Goal: Check status: Check status

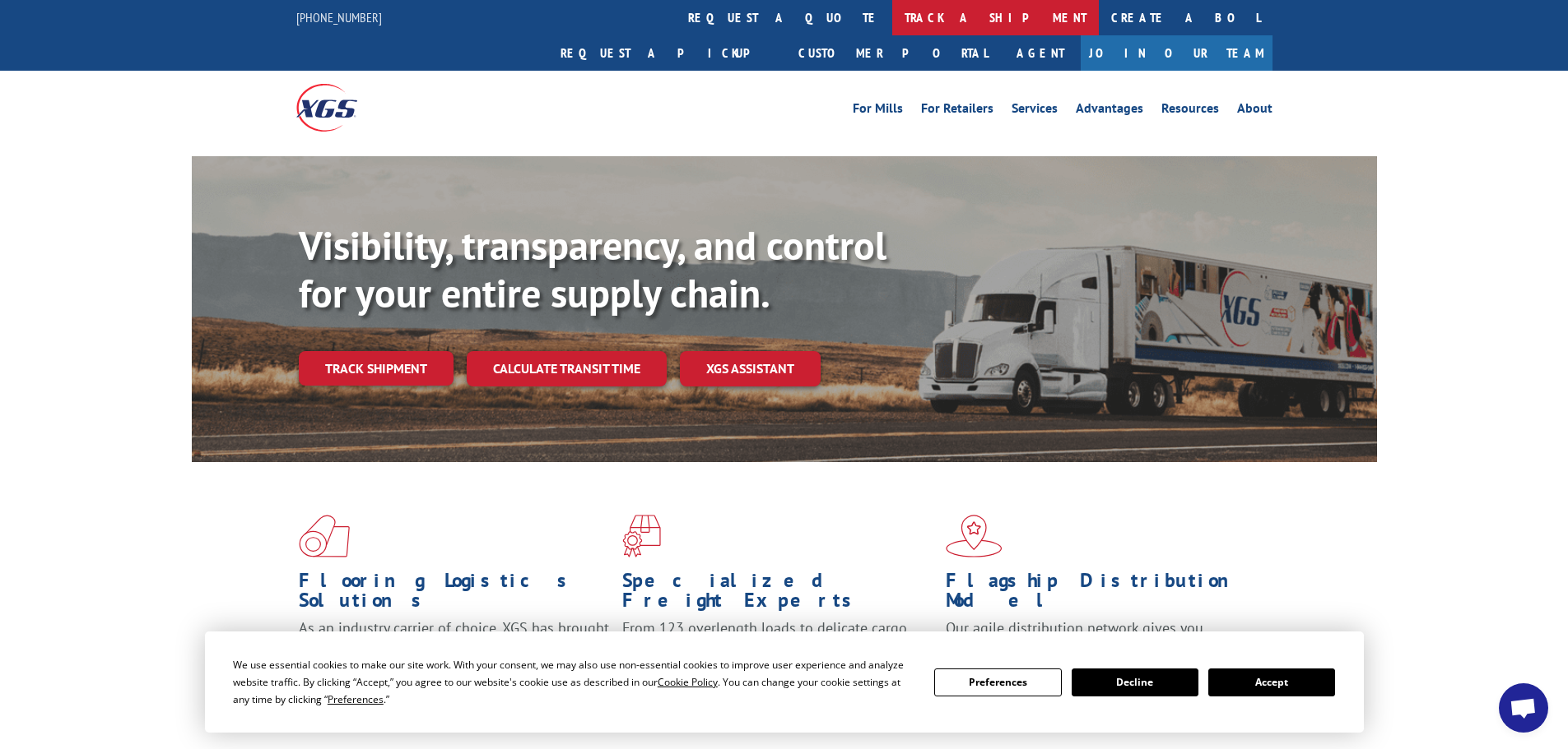
click at [892, 17] on link "track a shipment" at bounding box center [995, 17] width 207 height 36
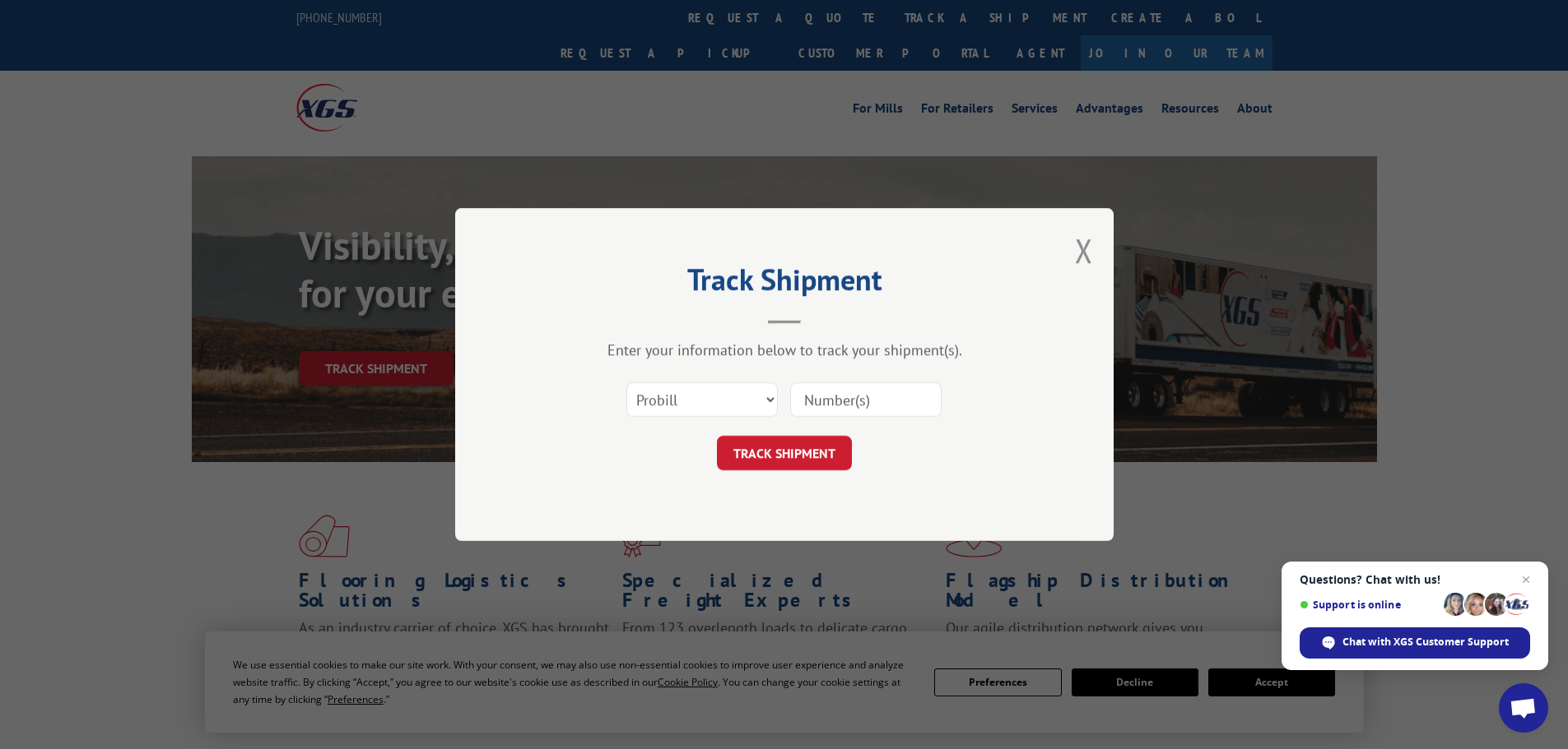
paste input "17095556"
type input "17095556"
click at [771, 450] on button "TRACK SHIPMENT" at bounding box center [784, 453] width 135 height 35
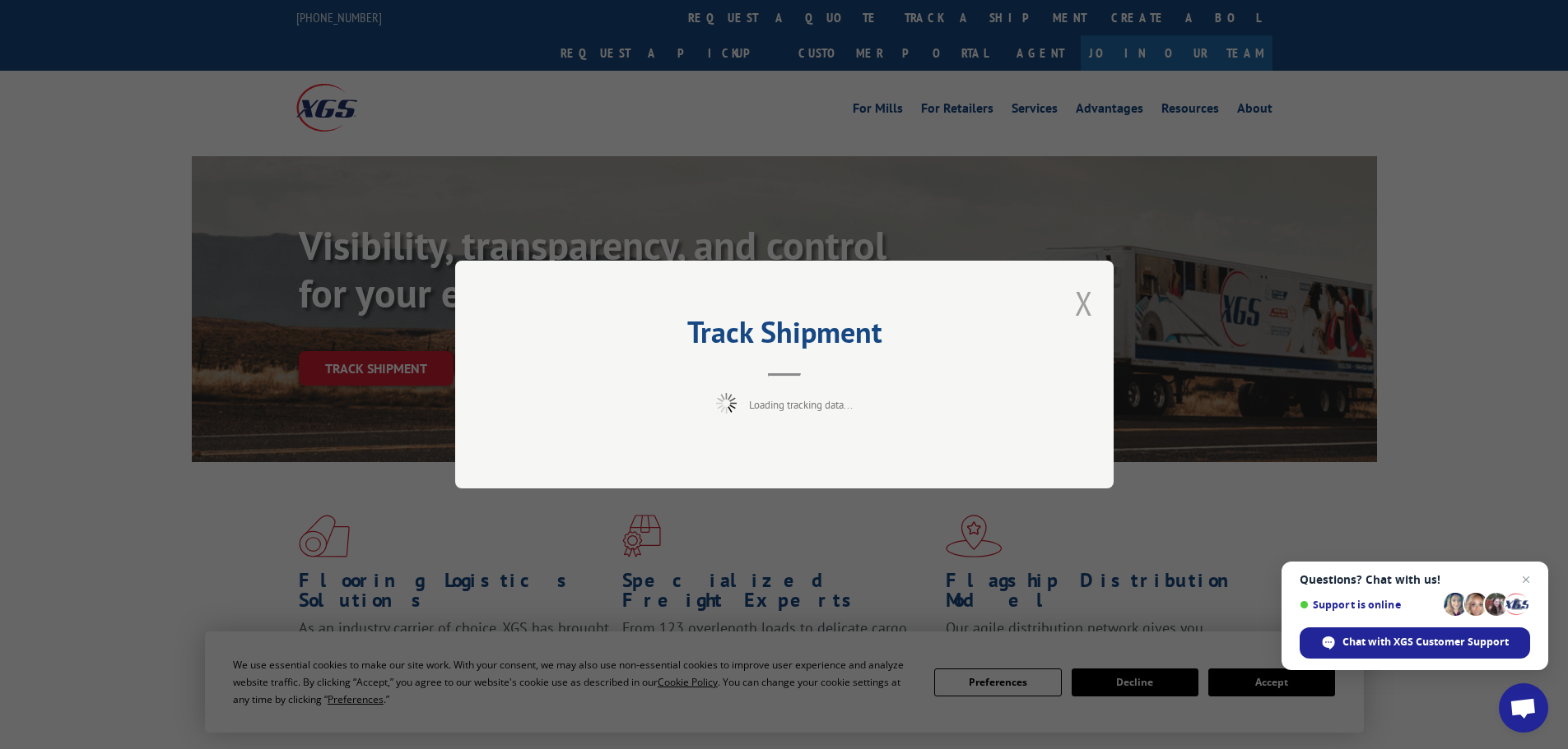
click at [1085, 302] on button "Close modal" at bounding box center [1083, 303] width 18 height 43
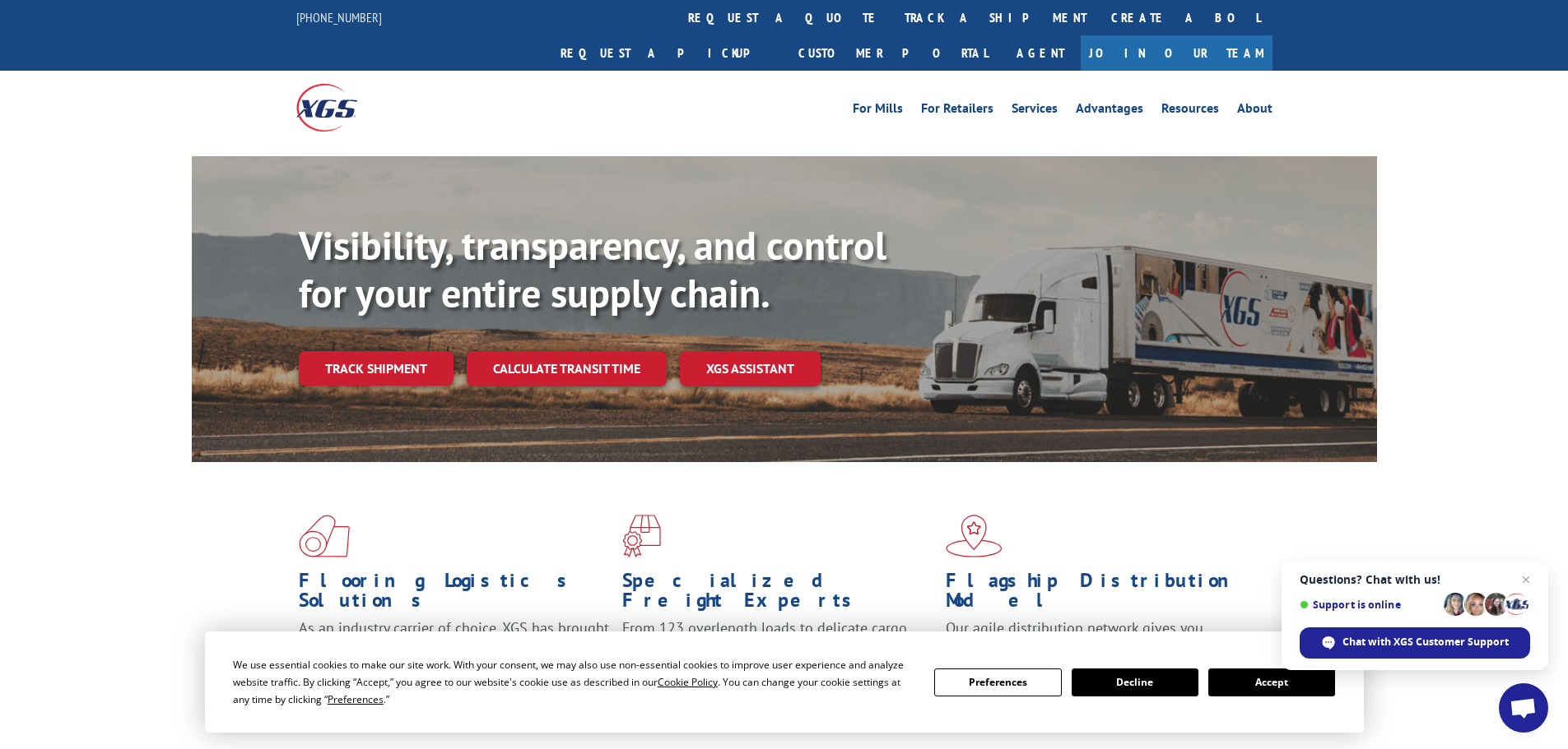
click at [1251, 689] on button "Accept" at bounding box center [1272, 683] width 127 height 28
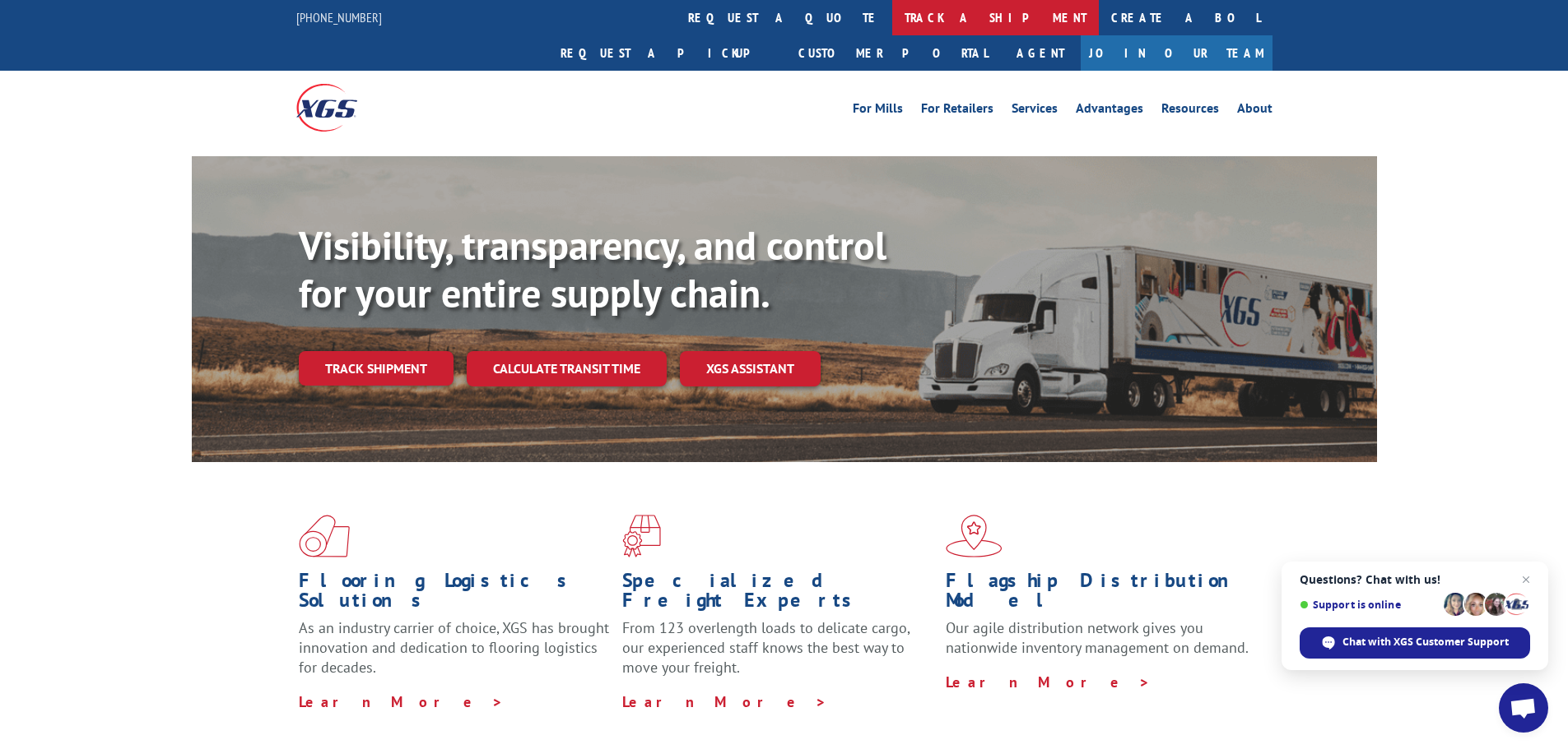
click at [892, 9] on link "track a shipment" at bounding box center [995, 17] width 207 height 36
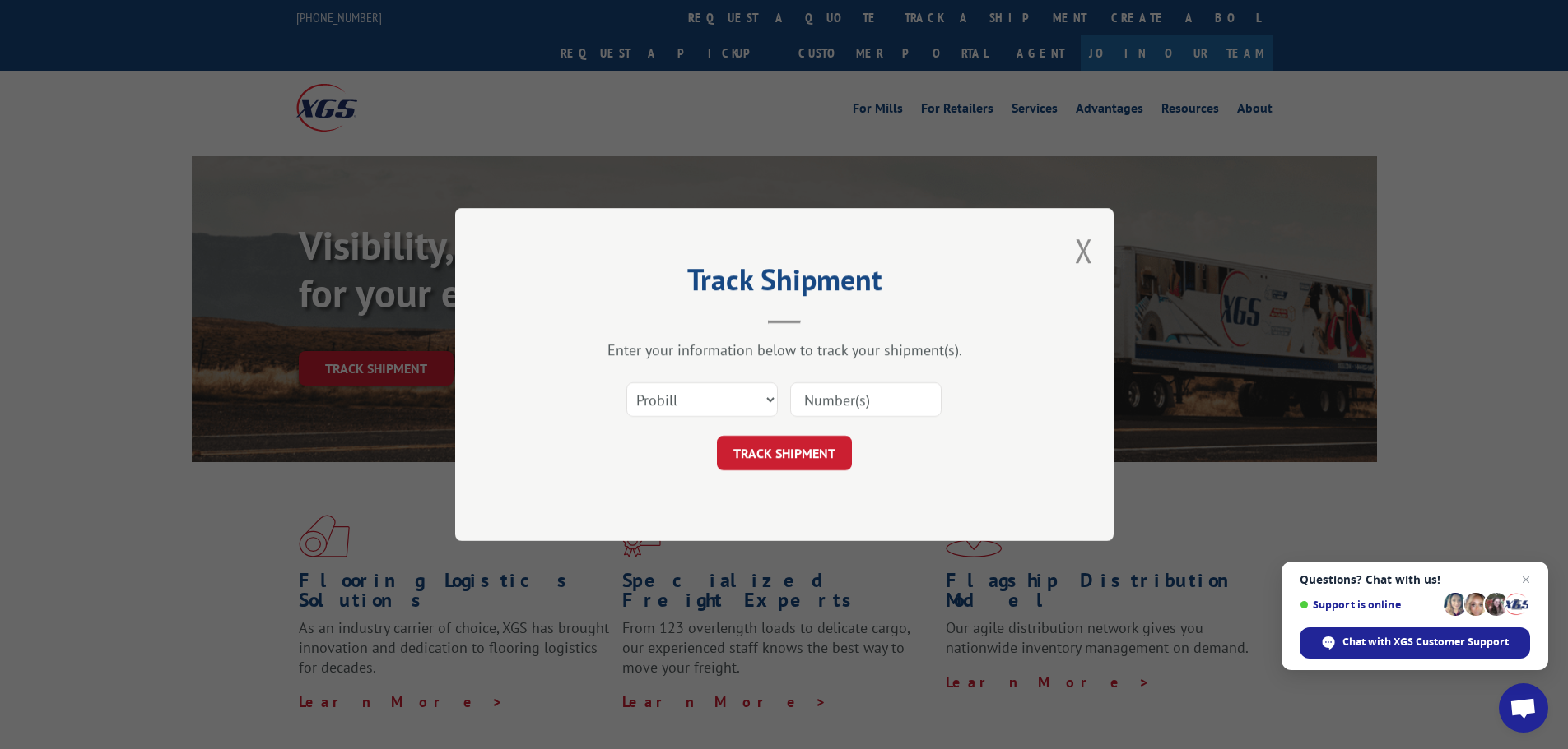
paste input "17095556"
type input "17095556"
click at [784, 459] on button "TRACK SHIPMENT" at bounding box center [784, 453] width 135 height 35
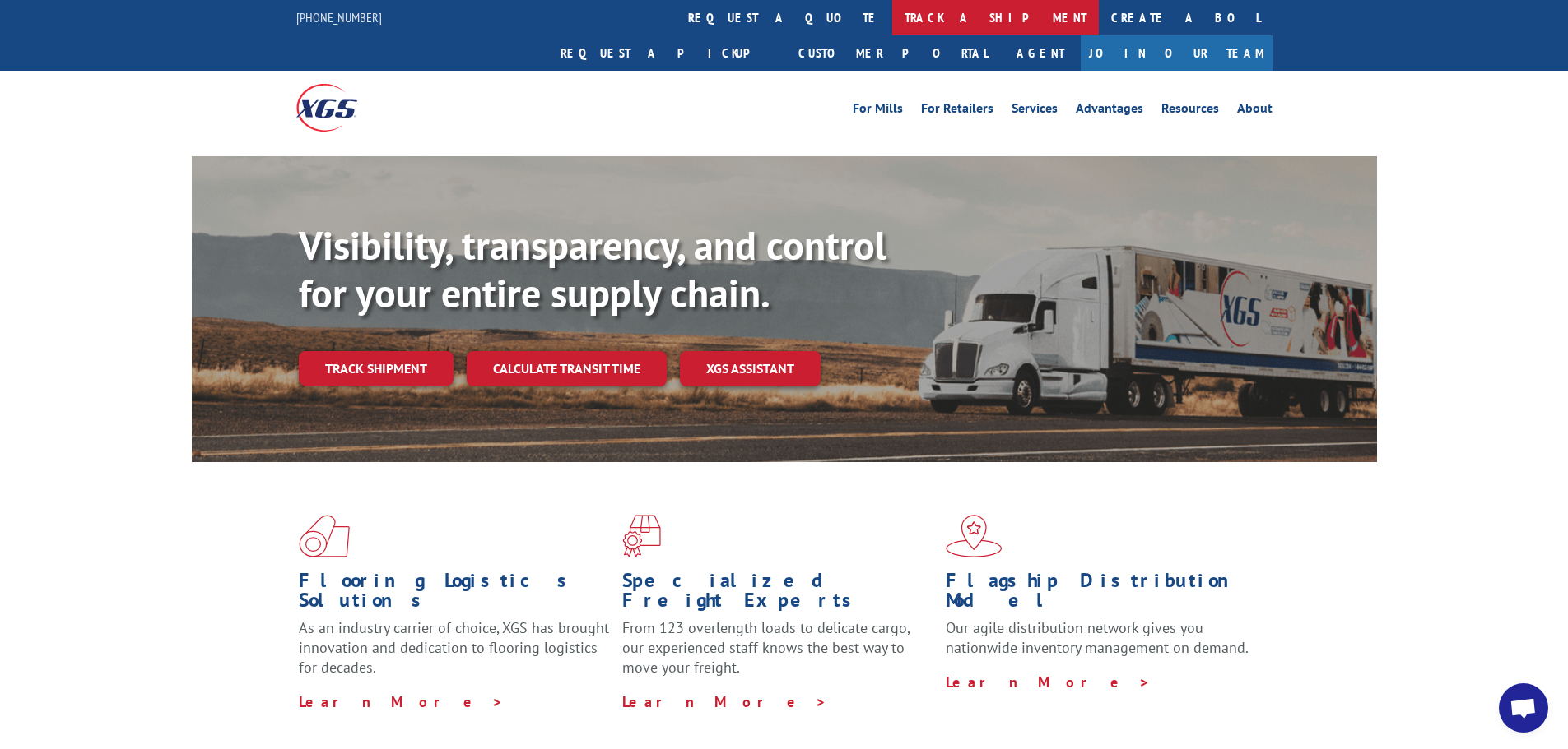
click at [892, 9] on link "track a shipment" at bounding box center [995, 17] width 207 height 36
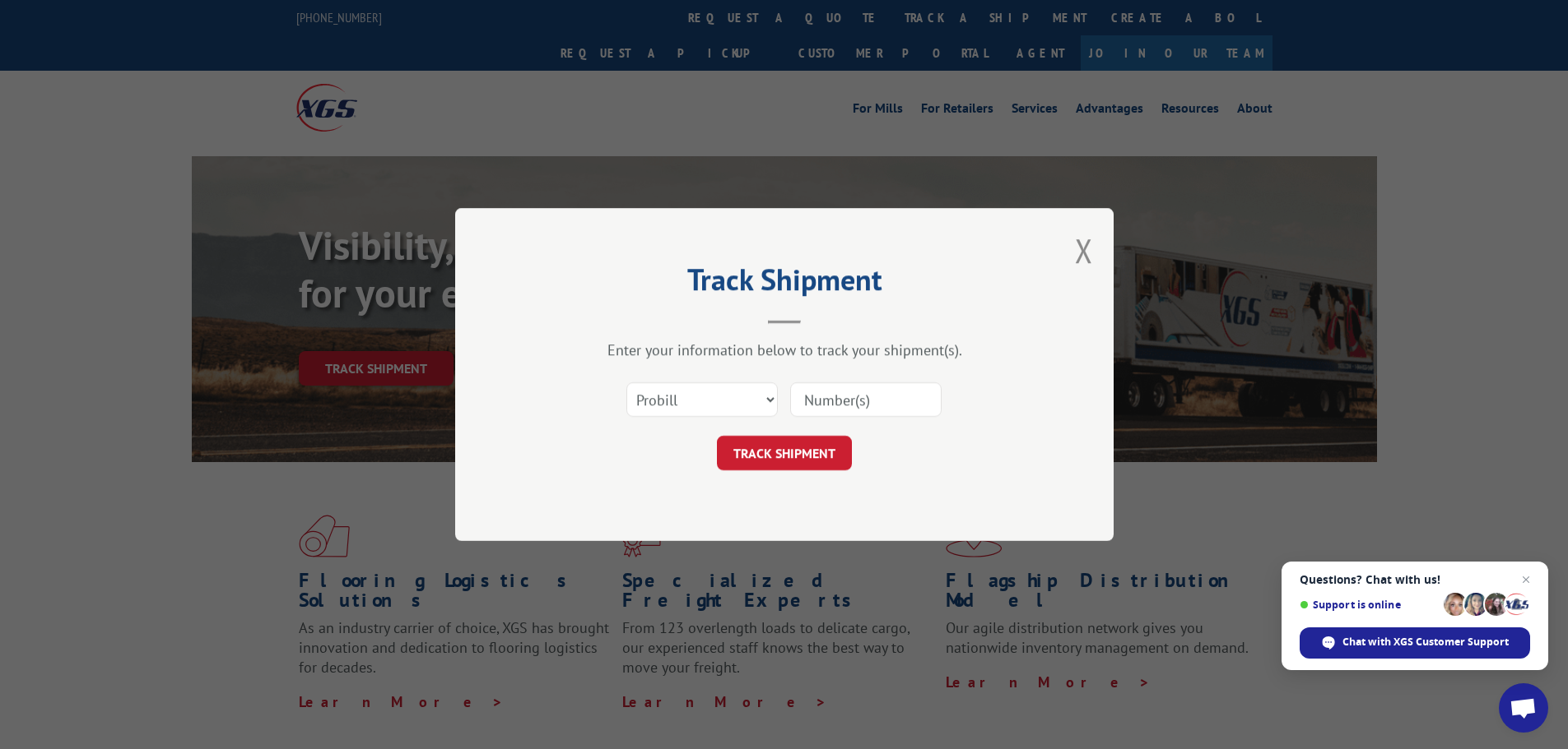
paste input "17095556"
type input "17095556"
click at [748, 450] on button "TRACK SHIPMENT" at bounding box center [784, 453] width 135 height 35
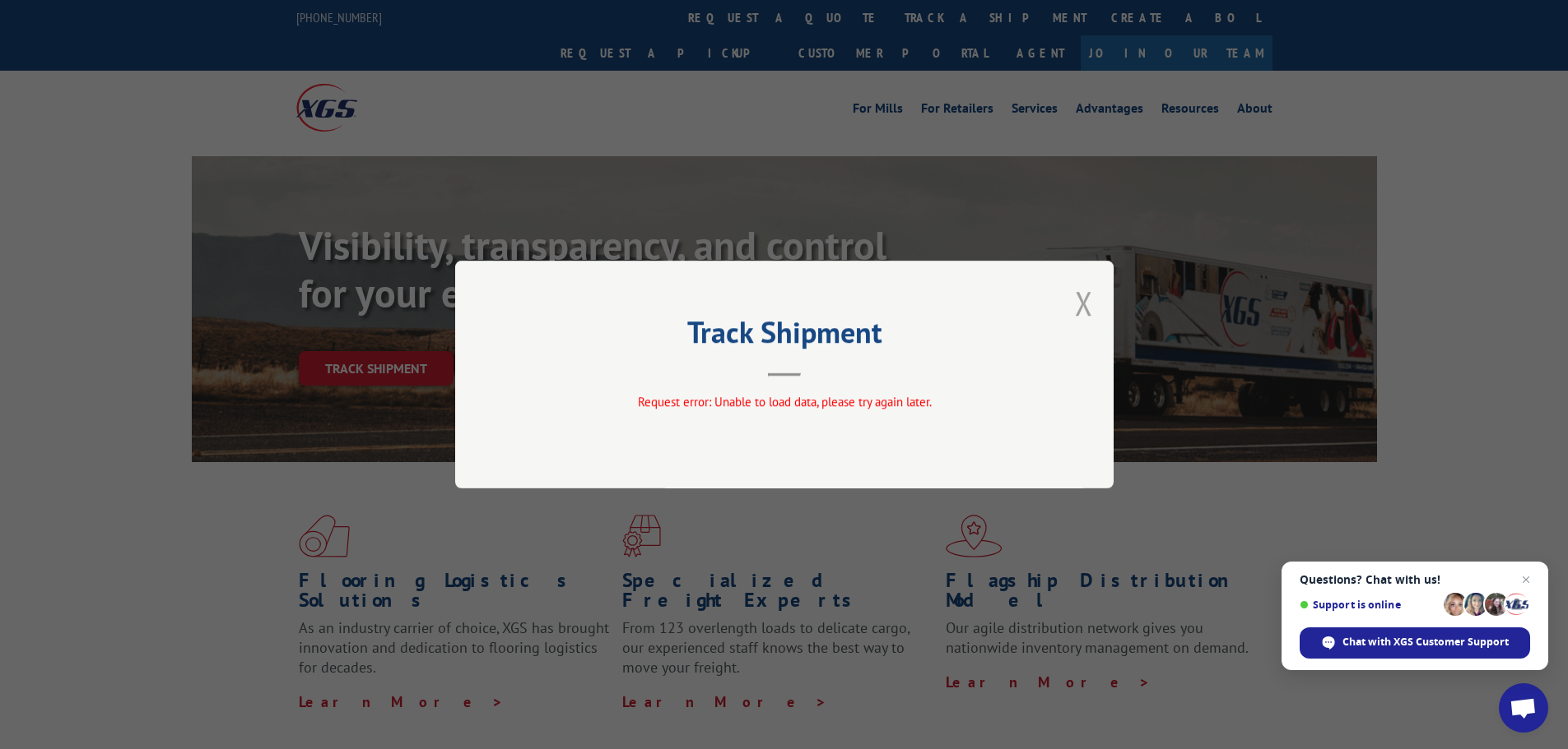
click at [1077, 296] on button "Close modal" at bounding box center [1083, 303] width 18 height 43
